Goal: Transaction & Acquisition: Subscribe to service/newsletter

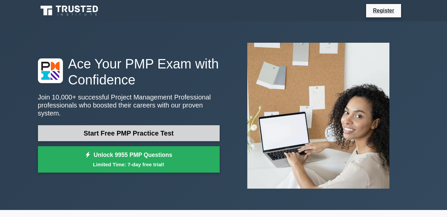
click at [130, 127] on link "Start Free PMP Practice Test" at bounding box center [129, 133] width 182 height 16
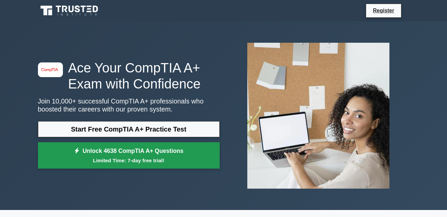
click at [120, 153] on link "Unlock 4638 CompTIA A+ Questions Limited Time: 7-day free trial!" at bounding box center [129, 155] width 182 height 27
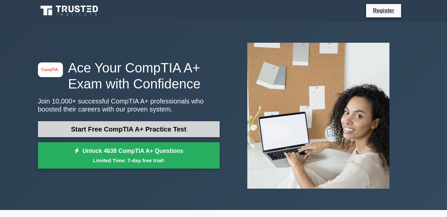
click at [100, 128] on link "Start Free CompTIA A+ Practice Test" at bounding box center [129, 129] width 182 height 16
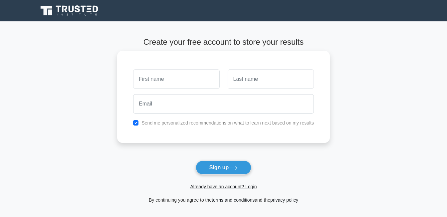
click at [159, 81] on input "text" at bounding box center [176, 78] width 86 height 19
type input "ben"
click at [238, 83] on input "text" at bounding box center [271, 78] width 86 height 19
type input "fus"
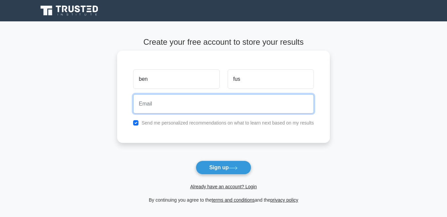
click at [208, 107] on input "email" at bounding box center [223, 103] width 181 height 19
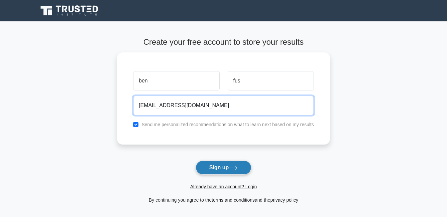
type input "[EMAIL_ADDRESS][DOMAIN_NAME]"
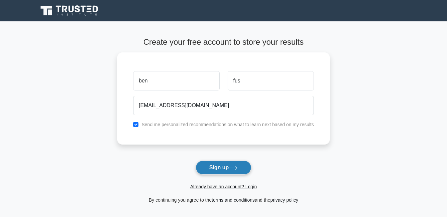
click at [217, 164] on button "Sign up" at bounding box center [224, 167] width 56 height 14
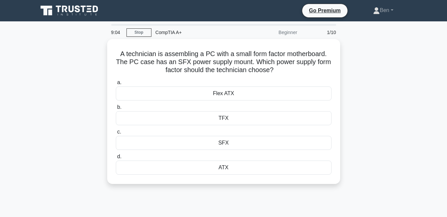
click at [232, 192] on div "9:04 Stop CompTIA A+ Beginner 1/10 A technician is assembling a PC with a small…" at bounding box center [224, 190] width 380 height 333
drag, startPoint x: 441, startPoint y: 25, endPoint x: 447, endPoint y: -2, distance: 27.2
click at [447, 0] on html "Go Premium Ben" at bounding box center [223, 180] width 447 height 360
